Goal: Task Accomplishment & Management: Use online tool/utility

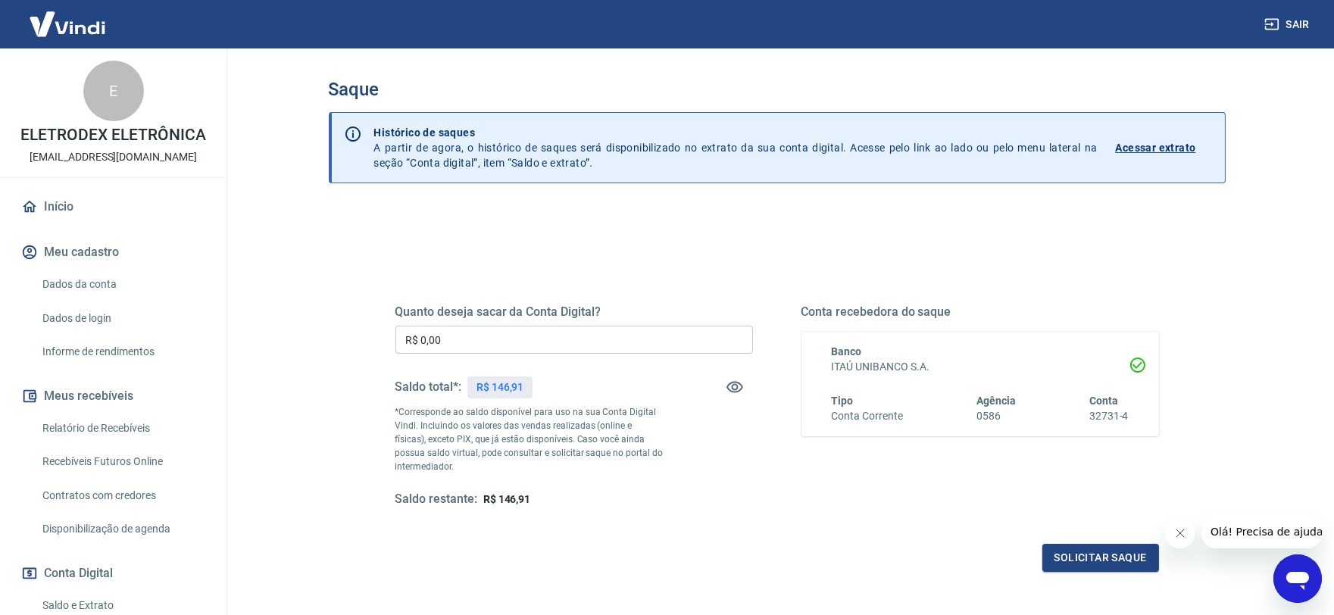
drag, startPoint x: 473, startPoint y: 358, endPoint x: 464, endPoint y: 345, distance: 16.4
click at [470, 357] on div "Quanto deseja sacar da Conta Digital? R$ 0,00 ​ Saldo total*: R$ 146,91 *Corres…" at bounding box center [573, 405] width 357 height 203
click at [464, 345] on input "R$ 0,00" at bounding box center [573, 340] width 357 height 28
type input "R$ 146,91"
click at [1061, 546] on button "Solicitar saque" at bounding box center [1100, 558] width 117 height 28
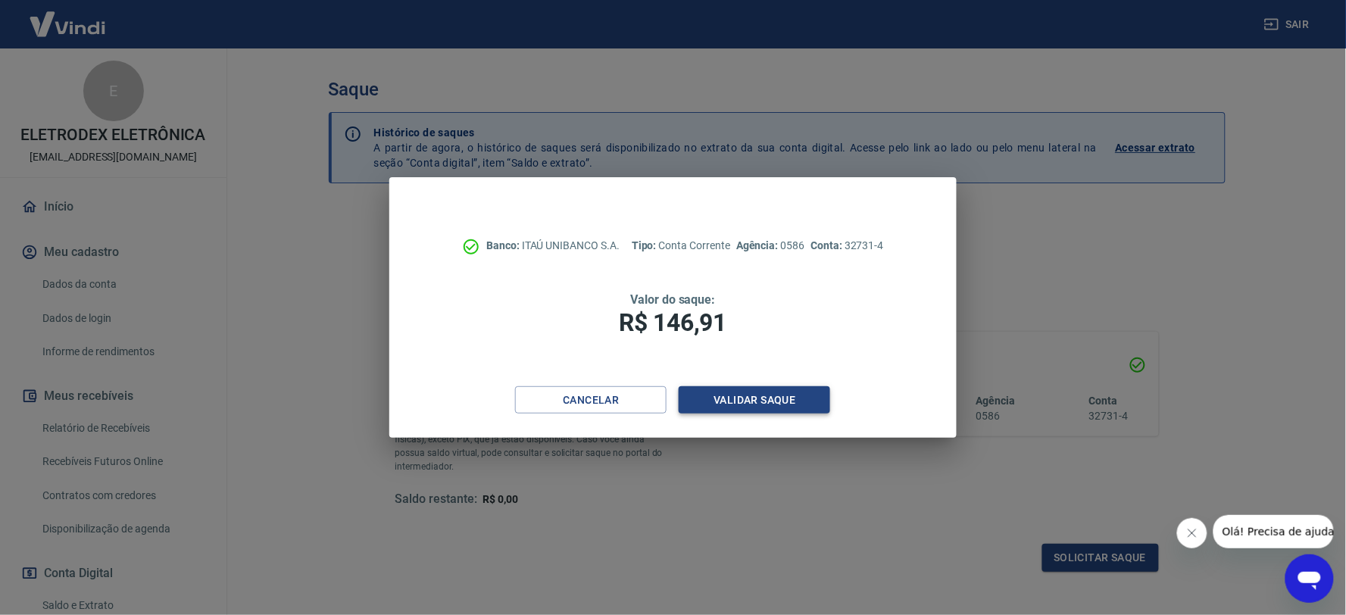
click at [738, 395] on button "Validar saque" at bounding box center [754, 400] width 151 height 28
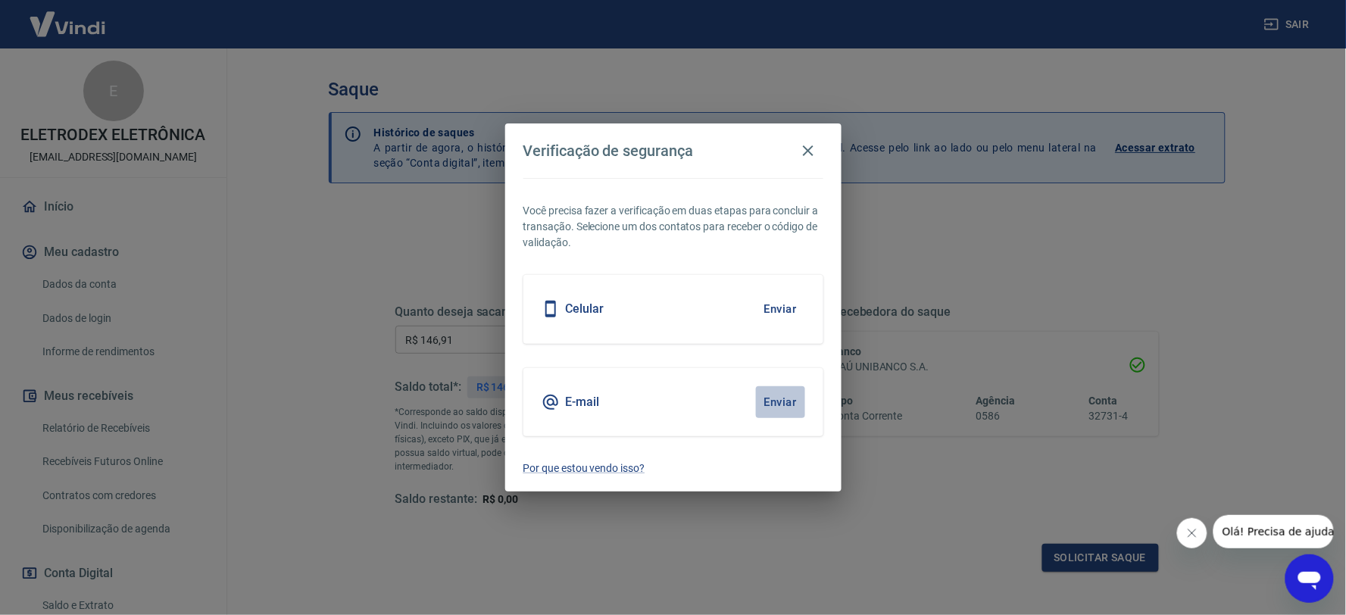
click at [785, 398] on button "Enviar" at bounding box center [780, 402] width 49 height 32
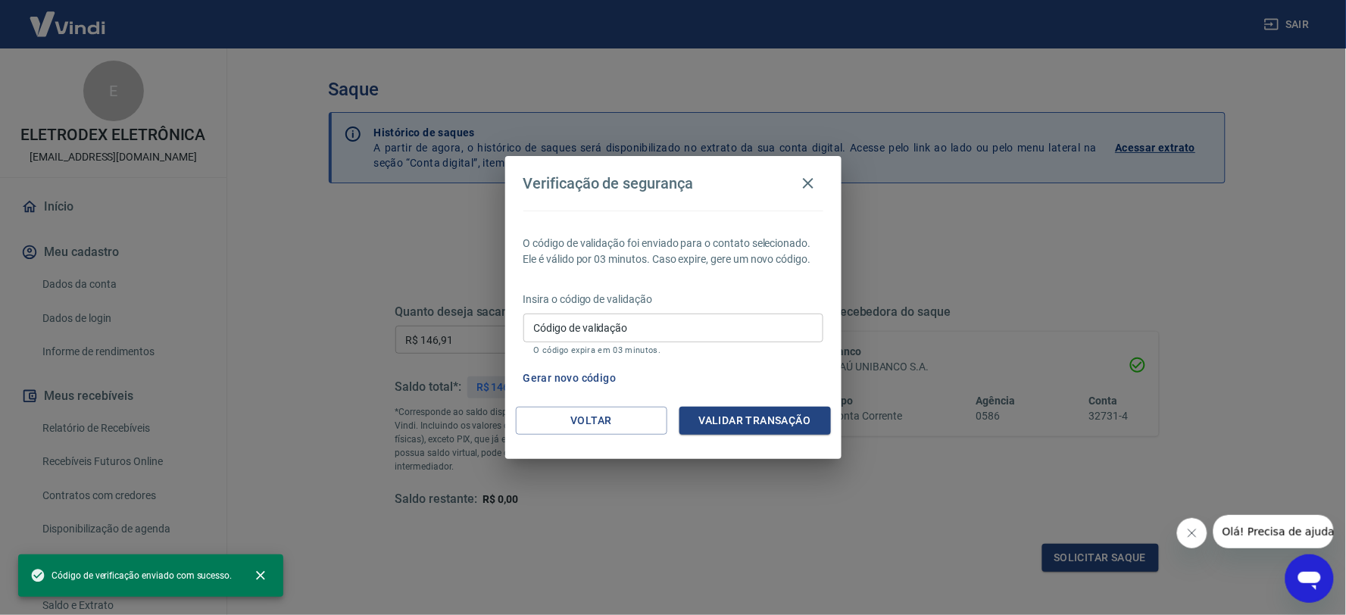
click at [595, 326] on input "Código de validação" at bounding box center [673, 328] width 300 height 28
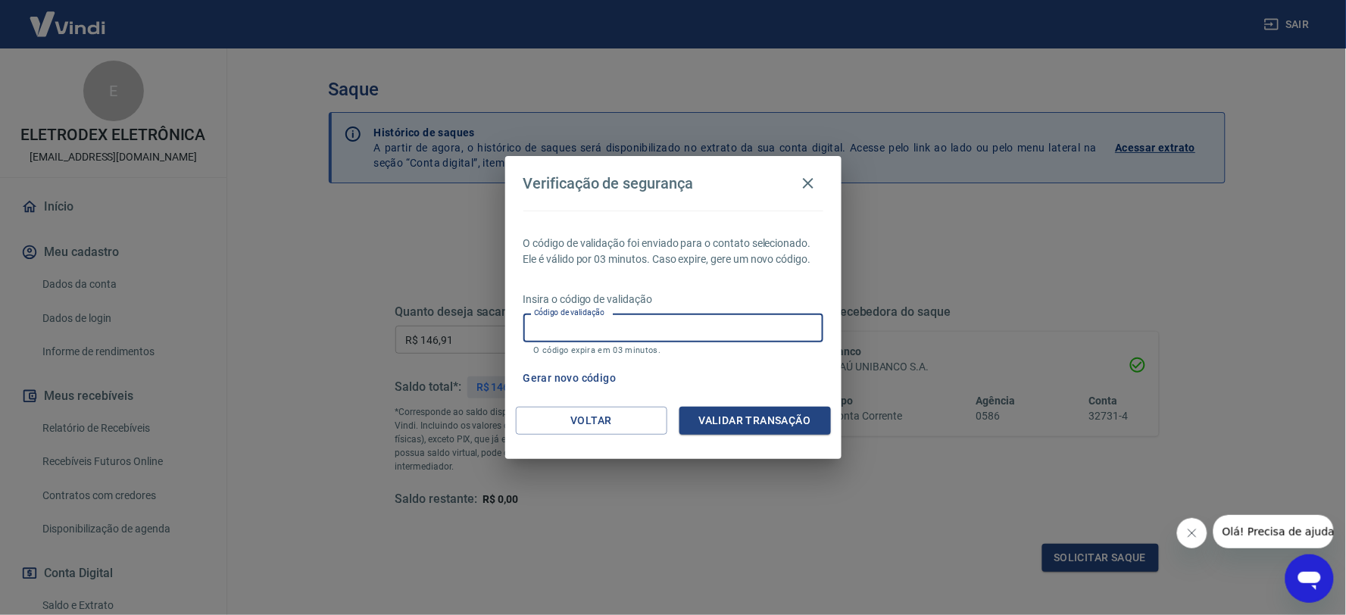
paste input "709064"
type input "709064"
click at [773, 434] on button "Validar transação" at bounding box center [754, 421] width 151 height 28
